Goal: Information Seeking & Learning: Check status

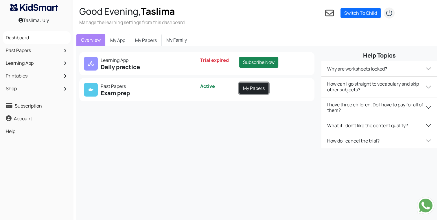
click at [246, 92] on link "My Papers" at bounding box center [253, 88] width 29 height 11
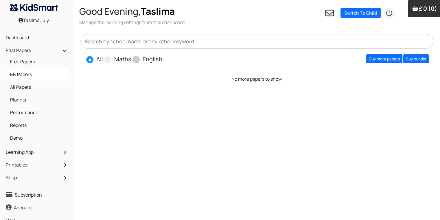
click at [149, 59] on label "English" at bounding box center [153, 59] width 20 height 9
click at [162, 59] on input "English" at bounding box center [164, 57] width 4 height 4
radio input "true"
click at [382, 58] on link "Buy more papers" at bounding box center [384, 58] width 36 height 9
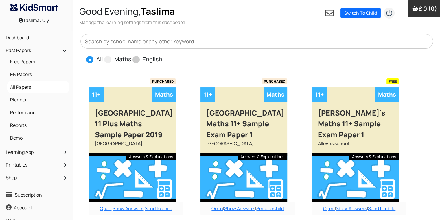
click at [148, 61] on label "English" at bounding box center [153, 59] width 20 height 9
click at [162, 59] on input "English" at bounding box center [164, 57] width 4 height 4
radio input "true"
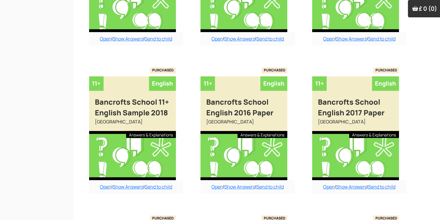
scroll to position [463, 0]
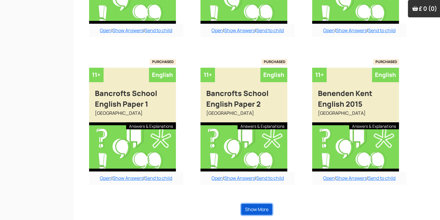
click at [264, 206] on button "Show More" at bounding box center [256, 209] width 31 height 11
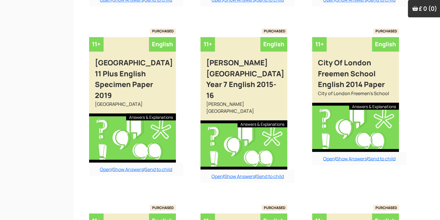
scroll to position [961, 0]
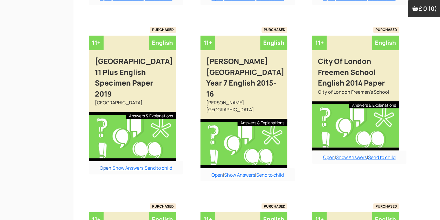
click at [102, 168] on link "Open" at bounding box center [106, 168] width 12 height 6
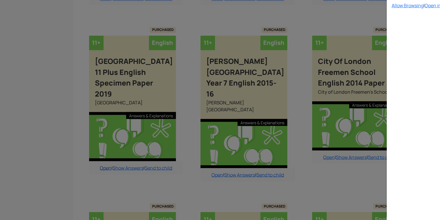
select select "custom"
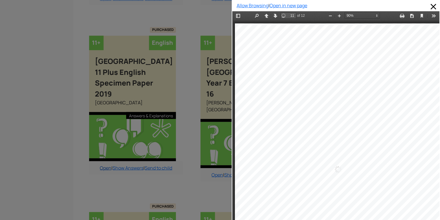
scroll to position [2959, 0]
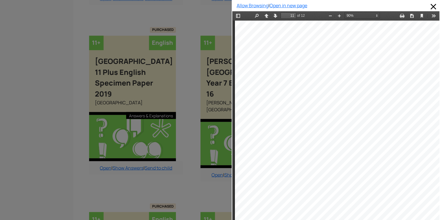
type input "10"
select select "custom"
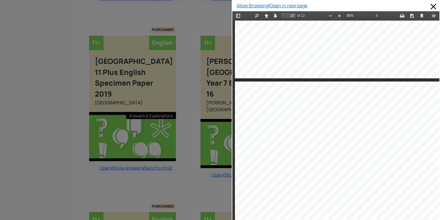
type input "9"
select select "custom"
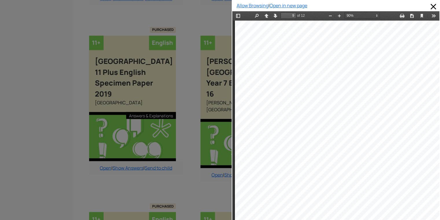
type input "8"
select select "custom"
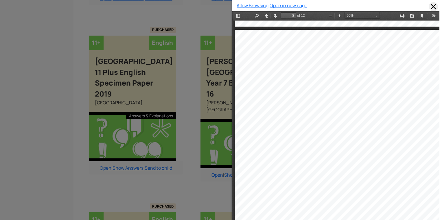
click at [432, 5] on span at bounding box center [433, 6] width 9 height 9
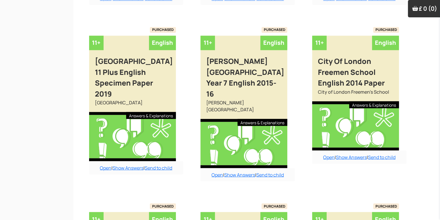
scroll to position [1109, 0]
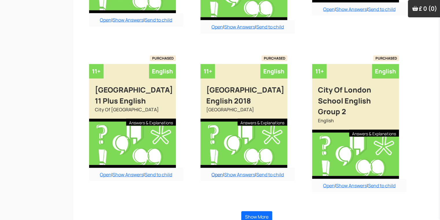
click at [213, 172] on link "Open" at bounding box center [217, 175] width 12 height 6
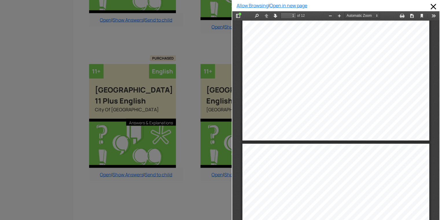
scroll to position [0, 0]
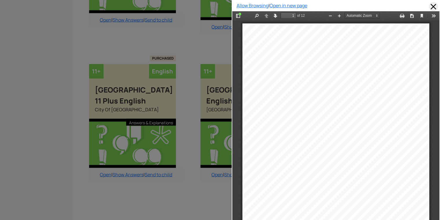
click at [430, 5] on span at bounding box center [433, 6] width 9 height 9
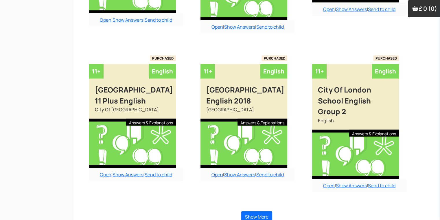
click at [214, 172] on link "Open" at bounding box center [217, 175] width 12 height 6
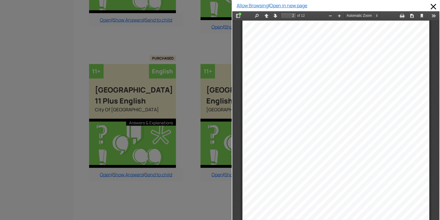
scroll to position [262, 0]
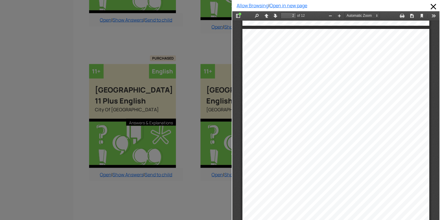
drag, startPoint x: 434, startPoint y: 25, endPoint x: 670, endPoint y: 34, distance: 236.4
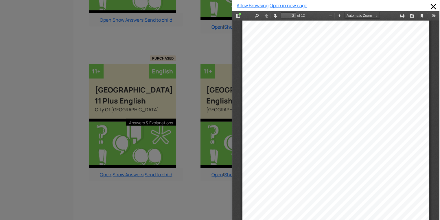
scroll to position [270, 0]
drag, startPoint x: 375, startPoint y: 80, endPoint x: 397, endPoint y: 69, distance: 24.2
click at [397, 69] on div "PASSAGE (from A Tale of Two Cities) In this passage, the writer describes Engla…" at bounding box center [335, 153] width 187 height 264
click at [394, 81] on div ", took place in the capital" at bounding box center [386, 80] width 39 height 4
drag, startPoint x: 394, startPoint y: 81, endPoint x: 390, endPoint y: 81, distance: 3.5
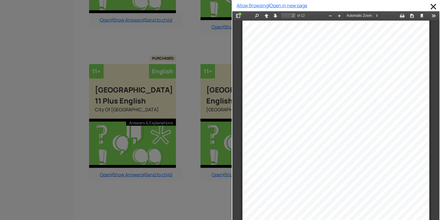
drag, startPoint x: 390, startPoint y: 81, endPoint x: 401, endPoint y: 120, distance: 41.0
click at [401, 120] on div "s, and the mob fired on the" at bounding box center [385, 122] width 43 height 4
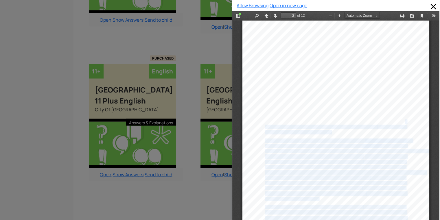
drag, startPoint x: 401, startPoint y: 120, endPoint x: 277, endPoint y: 135, distance: 124.7
click at [277, 135] on div "PASSAGE (from A Tale of Two Cities) In this passage, the writer describes Engla…" at bounding box center [335, 153] width 187 height 264
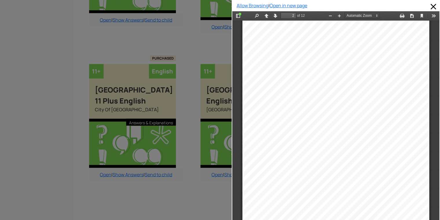
click at [280, 134] on div "PASSAGE (from A Tale of Two Cities) In this passage, the writer describes Engla…" at bounding box center [335, 153] width 187 height 264
drag, startPoint x: 280, startPoint y: 134, endPoint x: 277, endPoint y: 133, distance: 3.1
drag, startPoint x: 277, startPoint y: 134, endPoint x: 239, endPoint y: 141, distance: 38.3
click at [242, 141] on div "PASSAGE (from A Tale of Two Cities) In this passage, the writer describes Engla…" at bounding box center [335, 153] width 187 height 264
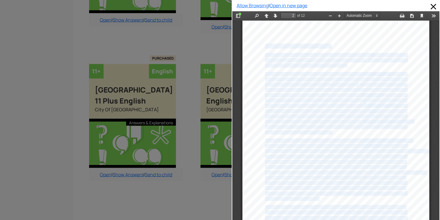
drag, startPoint x: 260, startPoint y: 46, endPoint x: 416, endPoint y: 177, distance: 203.6
click at [416, 177] on div "PASSAGE (from A Tale of Two Cities) In this passage, the writer describes Engla…" at bounding box center [335, 153] width 187 height 264
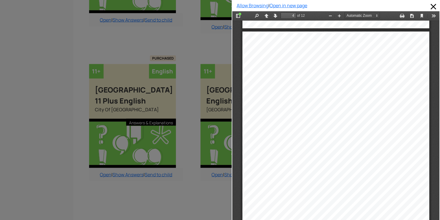
scroll to position [792, 0]
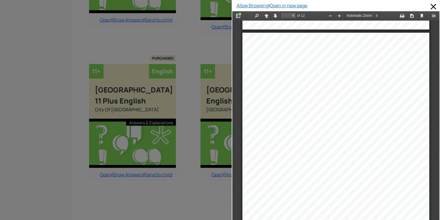
click at [416, 177] on div "ENGLISH ʹ SECTION A Instructions x Answer each question by writing A , B, C or …" at bounding box center [335, 165] width 187 height 264
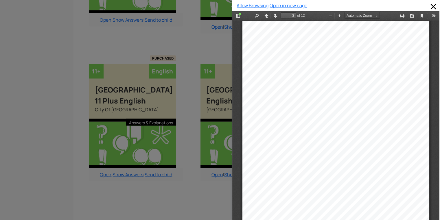
scroll to position [537, 0]
type input "2"
drag, startPoint x: 435, startPoint y: 183, endPoint x: 415, endPoint y: 195, distance: 22.9
click at [415, 195] on div "PASSAGE (from A Tale of Two Cities) In this passage, the writer describes Engla…" at bounding box center [335, 153] width 187 height 264
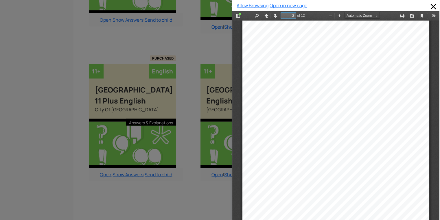
click at [293, 13] on input "2" at bounding box center [289, 15] width 16 height 6
type input "2"
type input "7"
click at [310, 42] on div ", as from the eyes of the bod" at bounding box center [331, 44] width 44 height 4
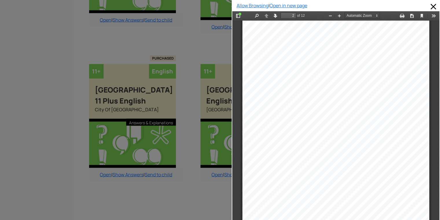
scroll to position [270, 0]
click at [396, 41] on div "PASSAGE (from A Tale of Two Cities) In this passage, the writer describes Engla…" at bounding box center [335, 153] width 187 height 264
click at [249, 139] on div "PASSAGE (from A Tale of Two Cities) In this passage, the writer describes Engla…" at bounding box center [335, 153] width 187 height 264
click at [294, 19] on div "Toggle Sidebar Find Previous Next 2 of 12" at bounding box center [269, 16] width 75 height 10
click at [295, 16] on input "2" at bounding box center [289, 15] width 16 height 6
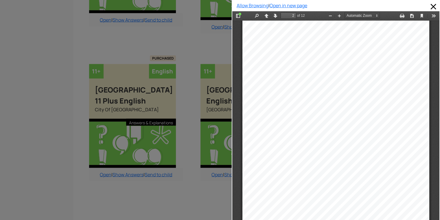
drag, startPoint x: 667, startPoint y: 63, endPoint x: 432, endPoint y: 66, distance: 235.4
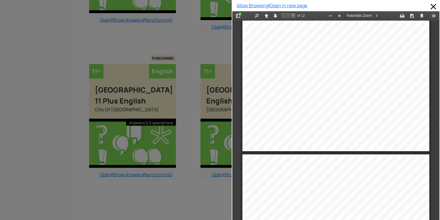
scroll to position [1209, 0]
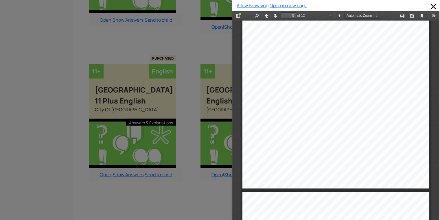
drag, startPoint x: 432, startPoint y: 49, endPoint x: 670, endPoint y: 116, distance: 246.8
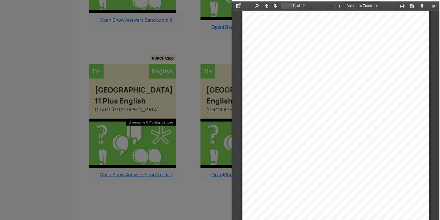
scroll to position [854, 0]
drag, startPoint x: 371, startPoint y: 80, endPoint x: 373, endPoint y: -23, distance: 103.0
click at [373, 1] on html "Thumbnails Document Outline Attachments English booklet 11+ 2017 English Sectio…" at bounding box center [335, 110] width 207 height 219
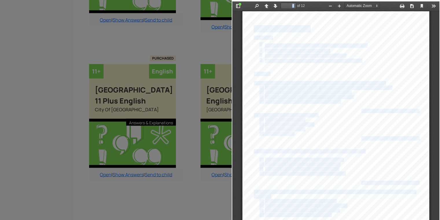
click at [286, 54] on div "This answer paper will be collected after 30 minutes." at bounding box center [305, 56] width 80 height 4
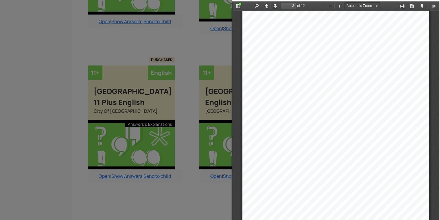
scroll to position [537, 0]
click at [161, 179] on div at bounding box center [116, 110] width 232 height 220
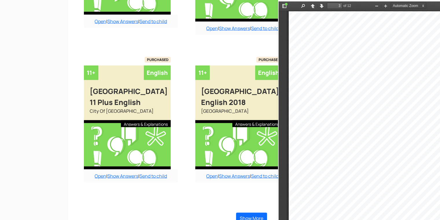
scroll to position [1107, 6]
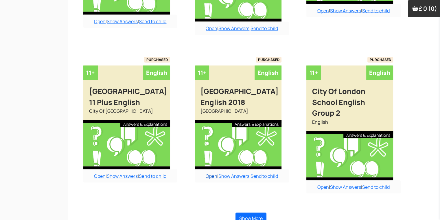
click at [206, 173] on link "Open" at bounding box center [212, 176] width 12 height 6
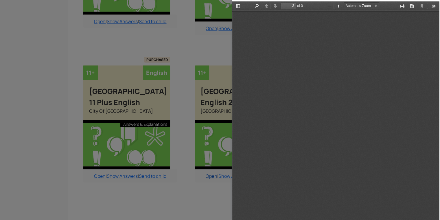
scroll to position [537, 0]
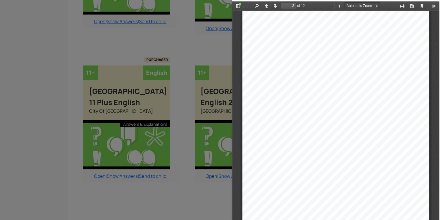
click at [205, 169] on div at bounding box center [116, 110] width 232 height 220
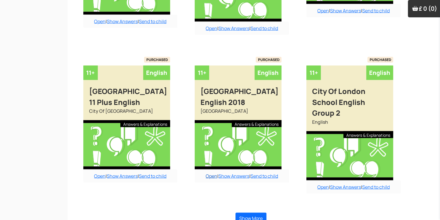
click at [206, 173] on link "Open" at bounding box center [212, 176] width 12 height 6
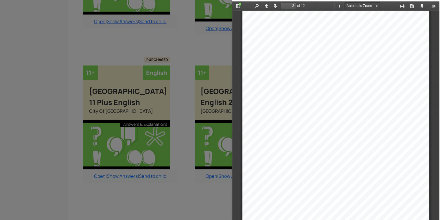
click at [258, 169] on div "of the body, of his two companions. In those days, travellers w ere very shy of…" at bounding box center [335, 143] width 187 height 264
click at [258, 169] on div "ENGLISH ʹ SECTION A Instructions x Answer each question by writing A , B, C or …" at bounding box center [335, 143] width 187 height 264
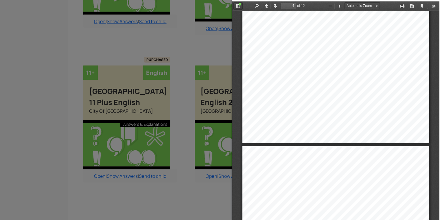
scroll to position [954, 0]
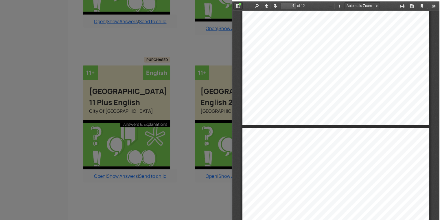
type input "5"
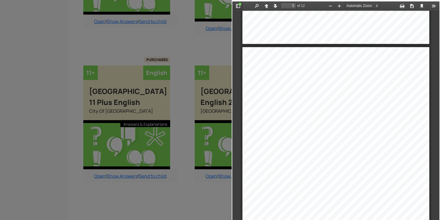
scroll to position [1070, 0]
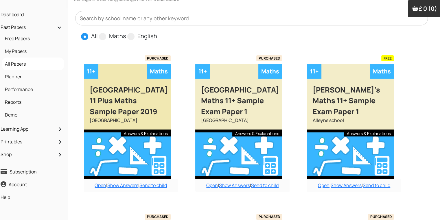
scroll to position [23, 6]
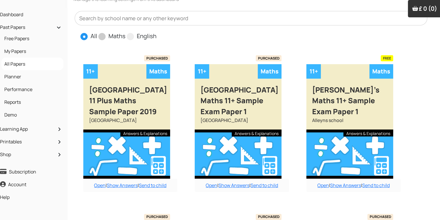
click at [104, 33] on span "Maths" at bounding box center [112, 36] width 28 height 9
click at [104, 34] on span at bounding box center [101, 36] width 7 height 7
click at [126, 34] on input "Maths" at bounding box center [128, 34] width 4 height 4
radio input "true"
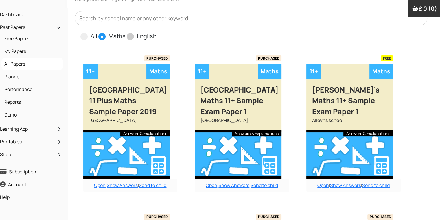
click at [131, 36] on span at bounding box center [130, 36] width 7 height 7
click at [156, 36] on input "English" at bounding box center [158, 34] width 4 height 4
radio input "true"
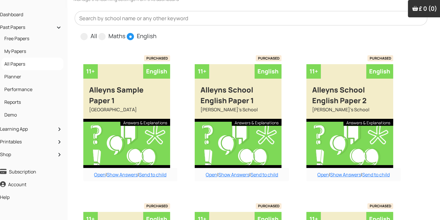
click at [97, 32] on input "All" at bounding box center [99, 34] width 4 height 4
radio input "true"
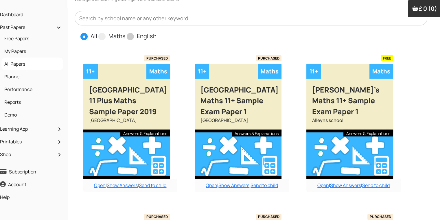
click at [126, 32] on input "Maths" at bounding box center [128, 34] width 4 height 4
radio input "true"
click at [156, 32] on input "English" at bounding box center [158, 34] width 4 height 4
radio input "true"
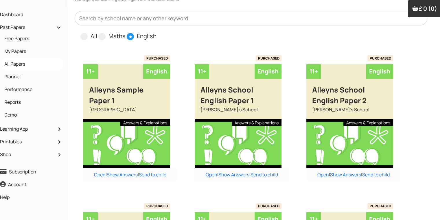
click at [97, 32] on input "All" at bounding box center [99, 34] width 4 height 4
radio input "true"
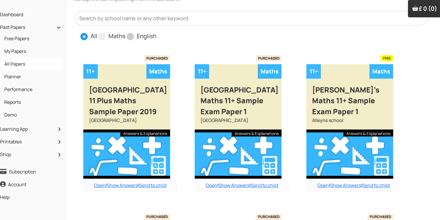
click at [126, 32] on input "Maths" at bounding box center [128, 34] width 4 height 4
radio input "true"
click at [156, 32] on input "English" at bounding box center [158, 34] width 4 height 4
radio input "true"
click at [97, 32] on input "All" at bounding box center [99, 34] width 4 height 4
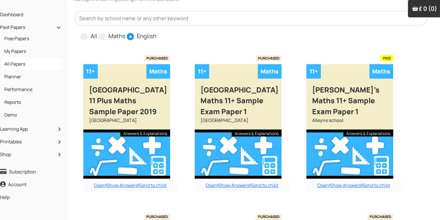
radio input "true"
click at [126, 32] on input "Maths" at bounding box center [128, 34] width 4 height 4
radio input "true"
click at [156, 32] on input "English" at bounding box center [158, 34] width 4 height 4
radio input "true"
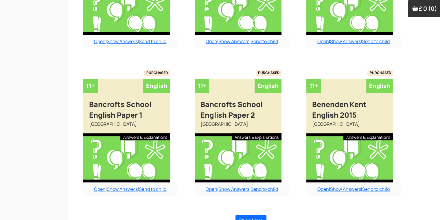
scroll to position [463, 6]
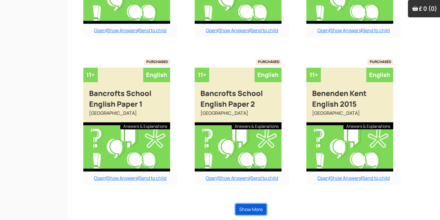
click at [264, 211] on button "Show More" at bounding box center [250, 209] width 31 height 11
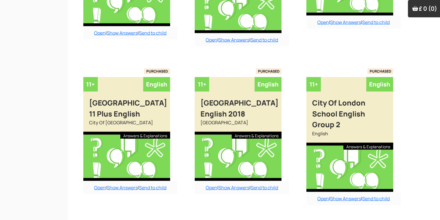
scroll to position [1109, 6]
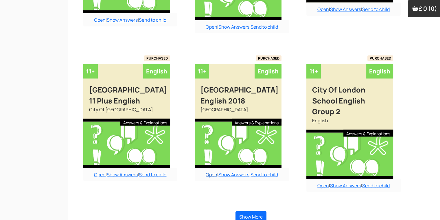
click at [206, 172] on link "Open" at bounding box center [212, 175] width 12 height 6
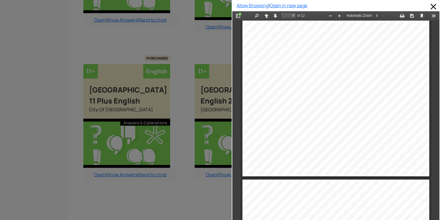
scroll to position [909, 0]
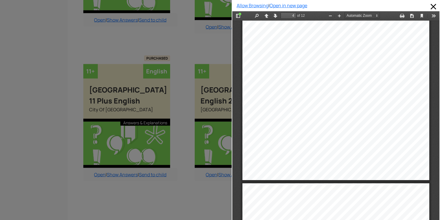
drag, startPoint x: 430, startPoint y: 90, endPoint x: 430, endPoint y: 49, distance: 40.2
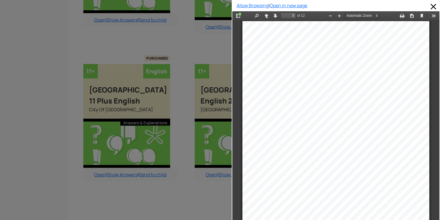
scroll to position [1071, 0]
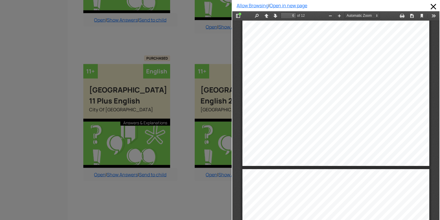
scroll to position [1454, 0]
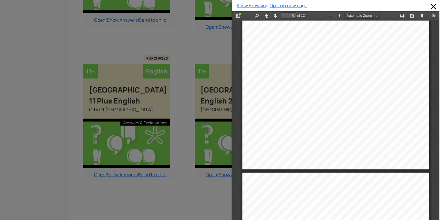
type input "7"
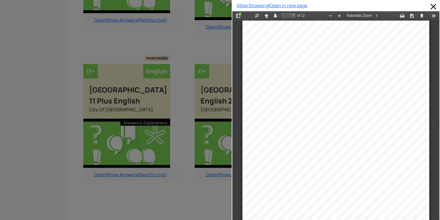
scroll to position [1675, 0]
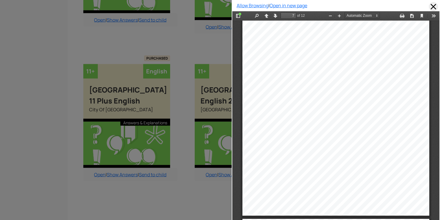
click at [429, 8] on span at bounding box center [433, 6] width 9 height 9
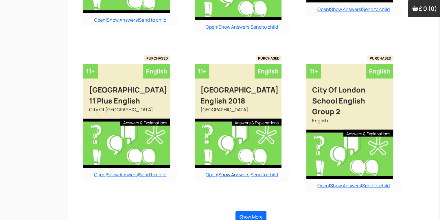
click at [237, 172] on link "Show Answers" at bounding box center [233, 175] width 31 height 6
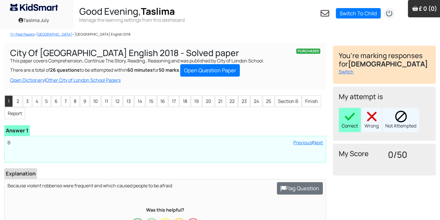
click at [344, 118] on img at bounding box center [350, 117] width 12 height 12
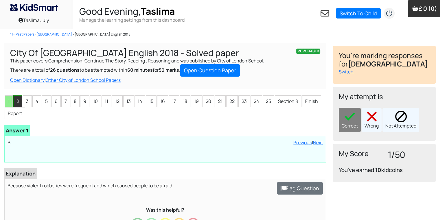
click at [20, 100] on li "2" at bounding box center [17, 101] width 9 height 12
click at [353, 119] on img at bounding box center [350, 117] width 12 height 12
click at [27, 103] on li "3" at bounding box center [27, 101] width 9 height 12
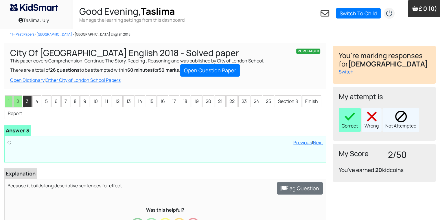
click at [353, 121] on img at bounding box center [350, 117] width 12 height 12
drag, startPoint x: 41, startPoint y: 97, endPoint x: 302, endPoint y: 133, distance: 263.5
click at [302, 133] on div "Mahdi Wrote Loading interface... Previous | Next Answer 3 Loading interface... …" at bounding box center [165, 143] width 322 height 37
click at [33, 103] on li "4" at bounding box center [36, 101] width 9 height 12
click at [346, 117] on img at bounding box center [350, 117] width 12 height 12
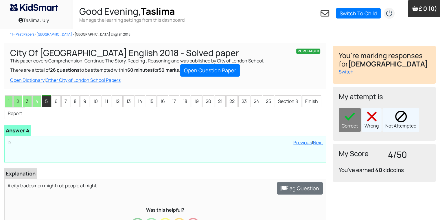
click at [45, 104] on li "5" at bounding box center [46, 101] width 9 height 12
click at [356, 115] on div "Correct" at bounding box center [350, 120] width 22 height 24
click at [59, 106] on li "6" at bounding box center [55, 101] width 9 height 12
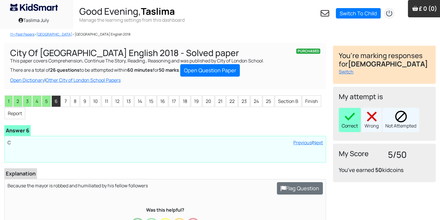
click at [351, 123] on div "Correct" at bounding box center [350, 120] width 22 height 24
click at [67, 100] on li "7" at bounding box center [65, 101] width 9 height 12
click at [353, 114] on img at bounding box center [350, 117] width 12 height 12
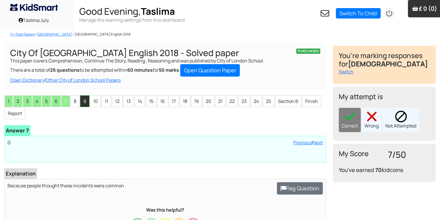
click at [82, 98] on li "9" at bounding box center [84, 101] width 9 height 12
click at [73, 99] on li "8" at bounding box center [75, 101] width 9 height 12
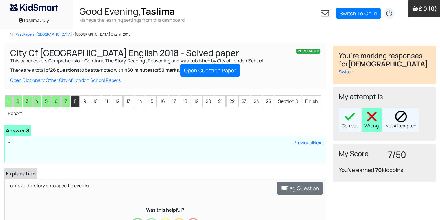
click at [369, 113] on img at bounding box center [372, 117] width 12 height 12
click at [84, 99] on li "9" at bounding box center [84, 101] width 9 height 12
click at [375, 120] on img at bounding box center [372, 117] width 12 height 12
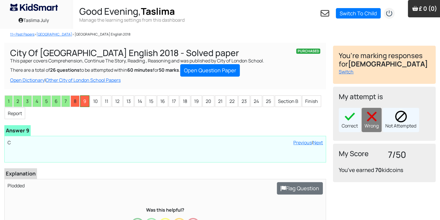
click at [88, 101] on li "9" at bounding box center [84, 101] width 9 height 12
click at [91, 100] on li "10" at bounding box center [95, 101] width 11 height 12
click at [373, 120] on img at bounding box center [372, 117] width 12 height 12
click at [107, 101] on li "11" at bounding box center [107, 101] width 10 height 12
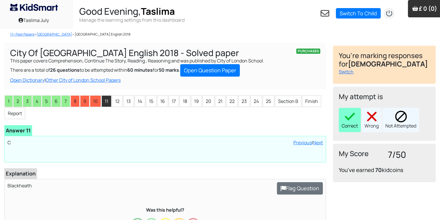
click at [349, 127] on div "Correct" at bounding box center [350, 120] width 22 height 24
click at [120, 101] on li "12" at bounding box center [117, 101] width 11 height 12
click at [356, 122] on div "Correct" at bounding box center [350, 120] width 22 height 24
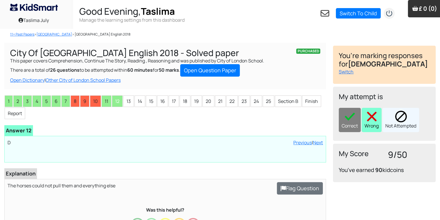
click at [373, 120] on img at bounding box center [372, 117] width 12 height 12
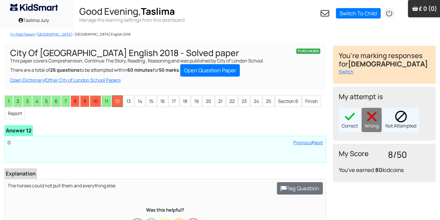
click at [120, 103] on li "12" at bounding box center [117, 101] width 11 height 12
click at [127, 105] on li "13" at bounding box center [128, 101] width 11 height 12
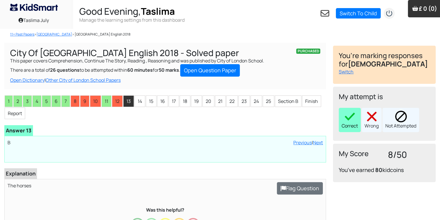
click at [356, 119] on div "Correct" at bounding box center [350, 120] width 22 height 24
click at [141, 104] on li "14" at bounding box center [139, 101] width 11 height 12
click at [351, 120] on img at bounding box center [350, 117] width 12 height 12
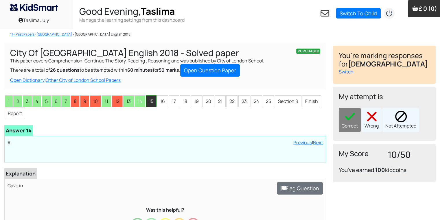
click at [146, 99] on li "15" at bounding box center [151, 101] width 11 height 12
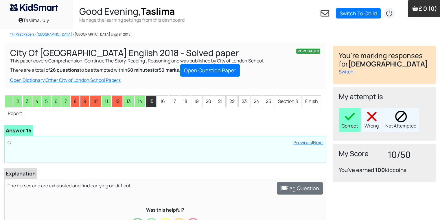
click at [351, 120] on img at bounding box center [350, 117] width 12 height 12
click at [163, 100] on li "16" at bounding box center [162, 101] width 11 height 12
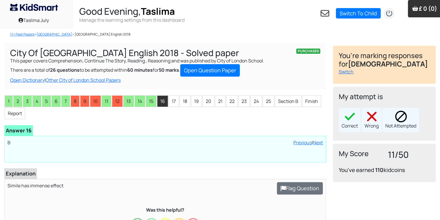
click at [382, 123] on div "Correct Wrong Not Attempted" at bounding box center [384, 120] width 91 height 24
click at [379, 123] on div "Wrong" at bounding box center [372, 120] width 20 height 24
click at [173, 102] on li "17" at bounding box center [174, 101] width 10 height 12
click at [374, 122] on img at bounding box center [372, 117] width 12 height 12
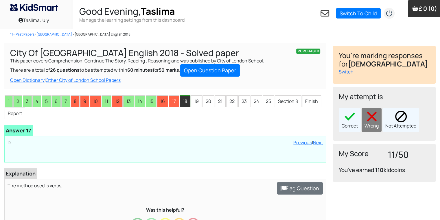
click at [185, 102] on li "18" at bounding box center [185, 101] width 11 height 12
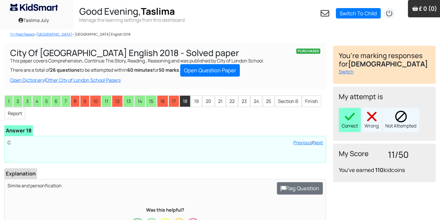
click at [355, 122] on div "Correct" at bounding box center [350, 120] width 22 height 24
click at [197, 98] on li "19" at bounding box center [196, 101] width 11 height 12
click at [346, 112] on img at bounding box center [350, 117] width 12 height 12
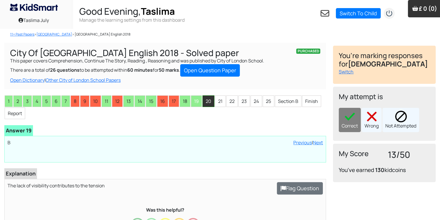
click at [209, 98] on li "20" at bounding box center [208, 101] width 12 height 12
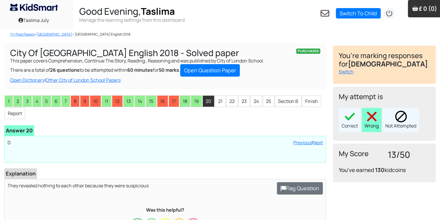
click at [366, 110] on div "Wrong" at bounding box center [372, 120] width 20 height 24
click at [215, 103] on li "21" at bounding box center [220, 101] width 11 height 12
click at [365, 121] on div "Wrong" at bounding box center [372, 120] width 20 height 24
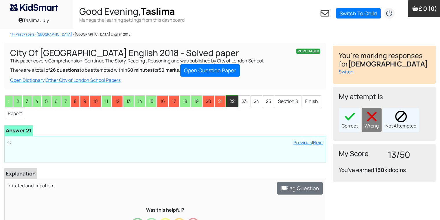
click at [230, 95] on li "22" at bounding box center [232, 101] width 12 height 12
click at [367, 121] on img at bounding box center [372, 117] width 12 height 12
click at [244, 99] on li "23" at bounding box center [244, 101] width 12 height 12
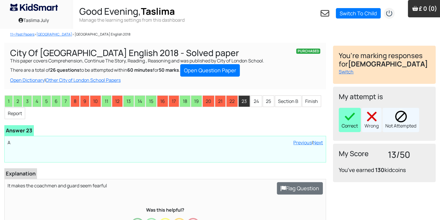
click at [357, 109] on div "Correct" at bounding box center [350, 120] width 22 height 24
click at [257, 99] on li "24" at bounding box center [256, 101] width 12 height 12
click at [353, 117] on img at bounding box center [350, 117] width 12 height 12
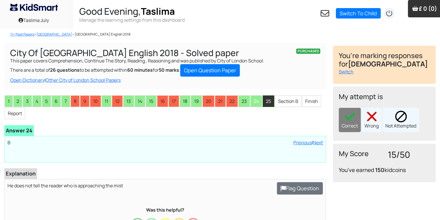
click at [267, 102] on li "25" at bounding box center [269, 101] width 12 height 12
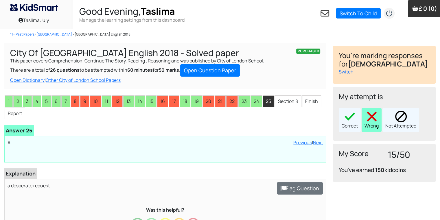
click at [377, 125] on div "Wrong" at bounding box center [372, 120] width 20 height 24
